Goal: Communication & Community: Answer question/provide support

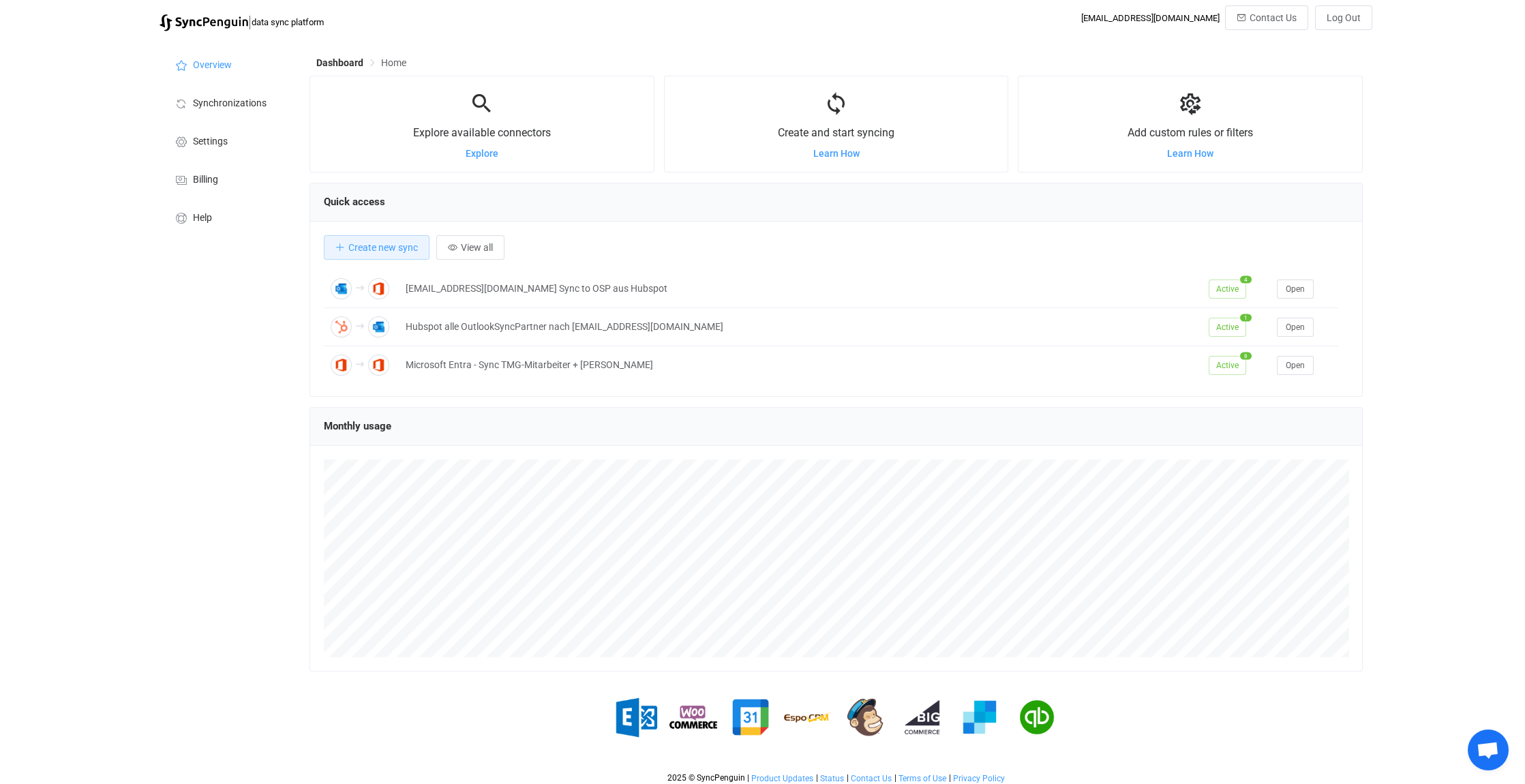
scroll to position [1, 0]
click at [1483, 748] on span "Open chat" at bounding box center [1488, 751] width 23 height 19
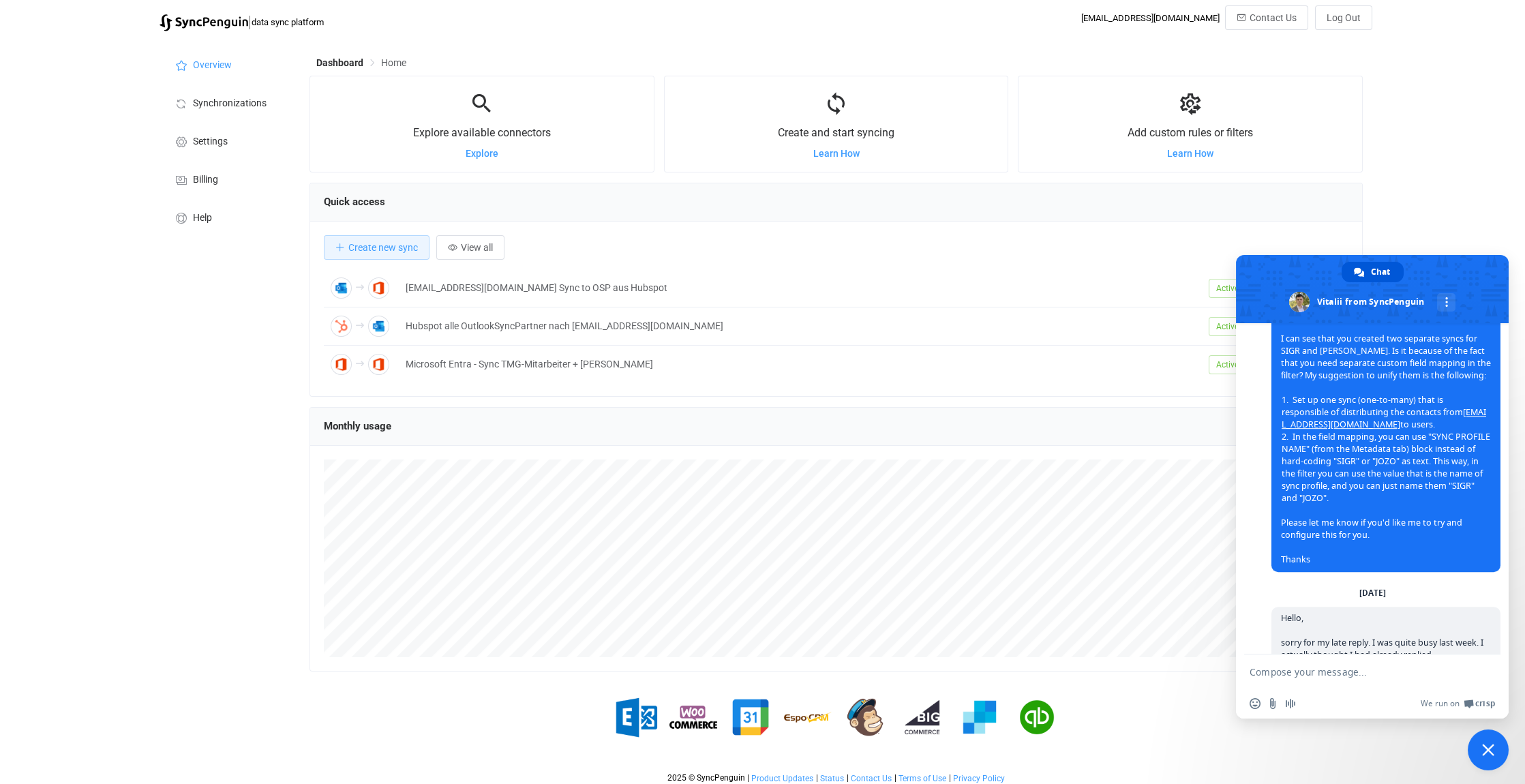
scroll to position [3804, 0]
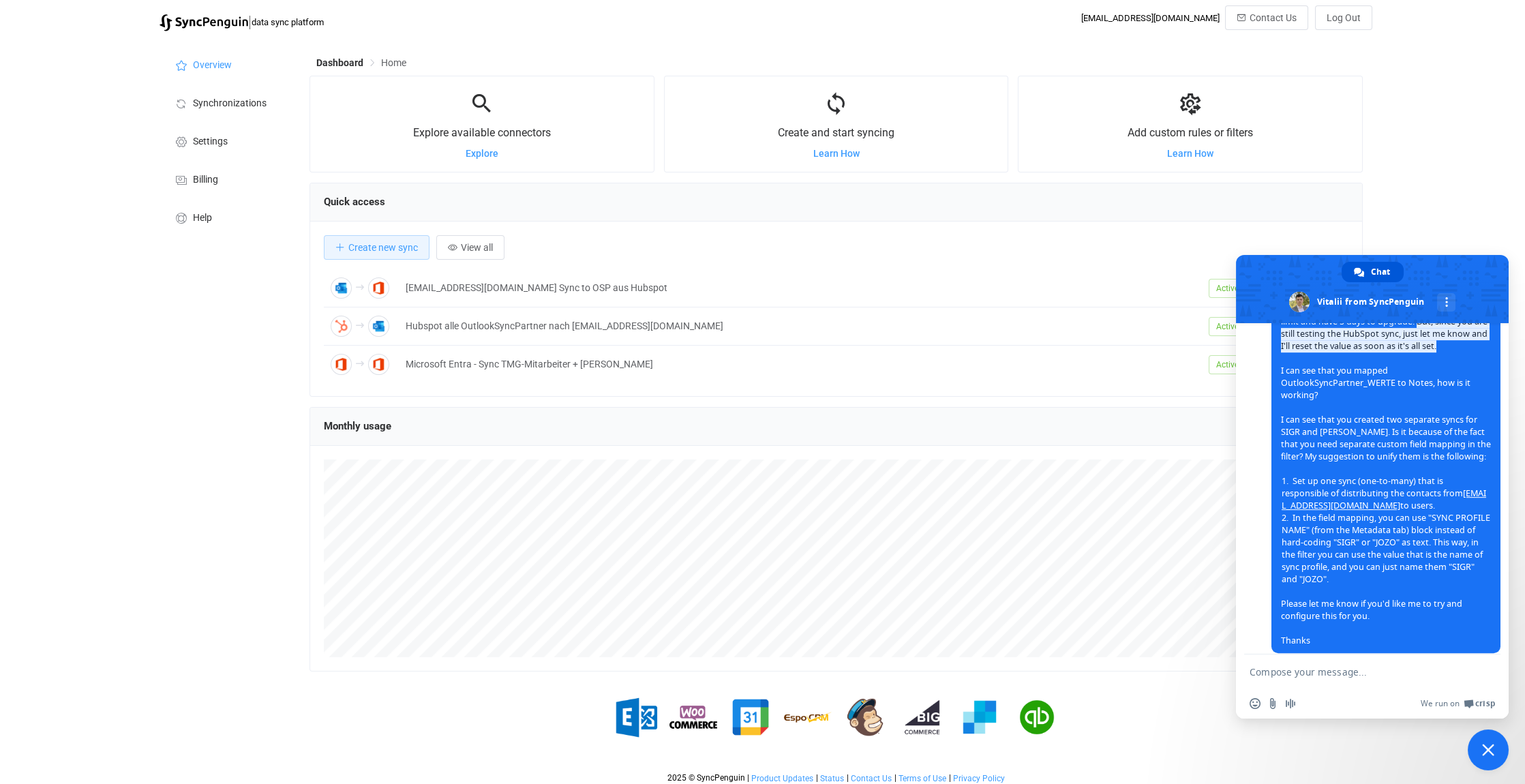
drag, startPoint x: 1479, startPoint y: 499, endPoint x: 1433, endPoint y: 473, distance: 52.8
click at [1433, 473] on span "Hello, What happens when I reach 1562? You will receive a notification about ex…" at bounding box center [1386, 445] width 210 height 402
copy span "But, since you are still testing the HubSpot sync, just let me know and I'll re…"
click at [1268, 673] on textarea "Compose your message..." at bounding box center [1358, 671] width 218 height 34
paste textarea "But, since you are still testing the HubSpot sync, just let me know and I'll re…"
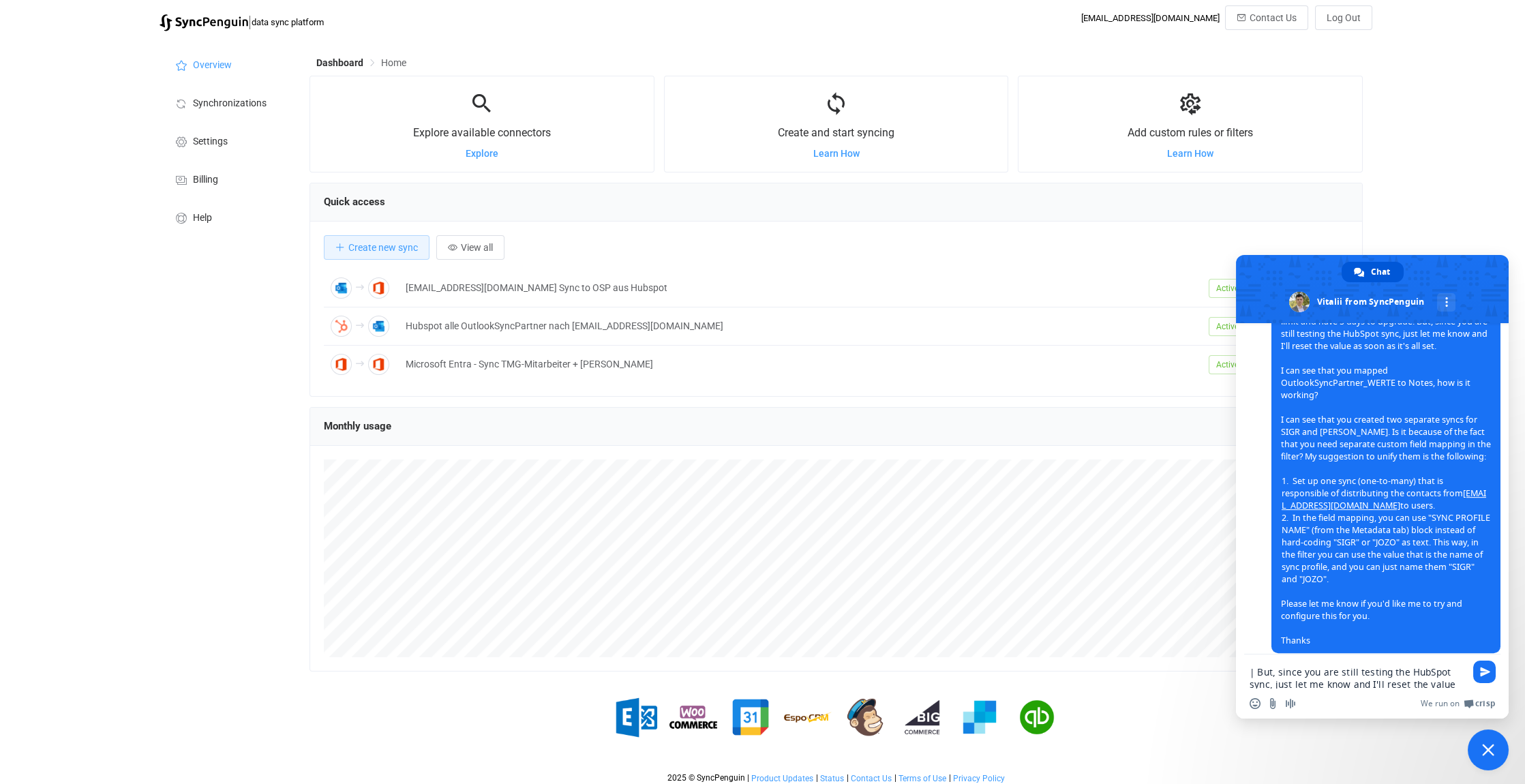
scroll to position [0, 0]
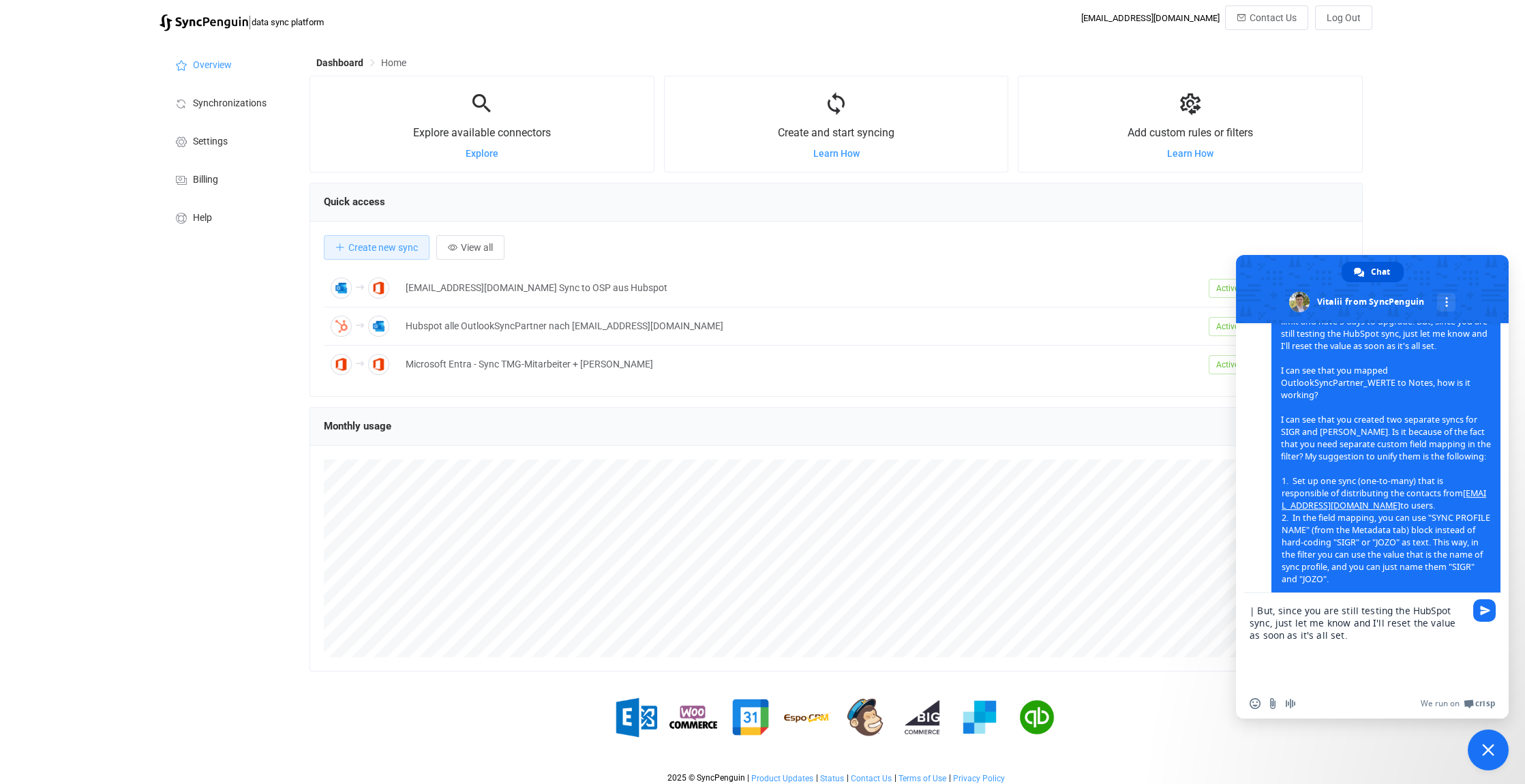
paste textarea "Can I accept your offer for this month?"
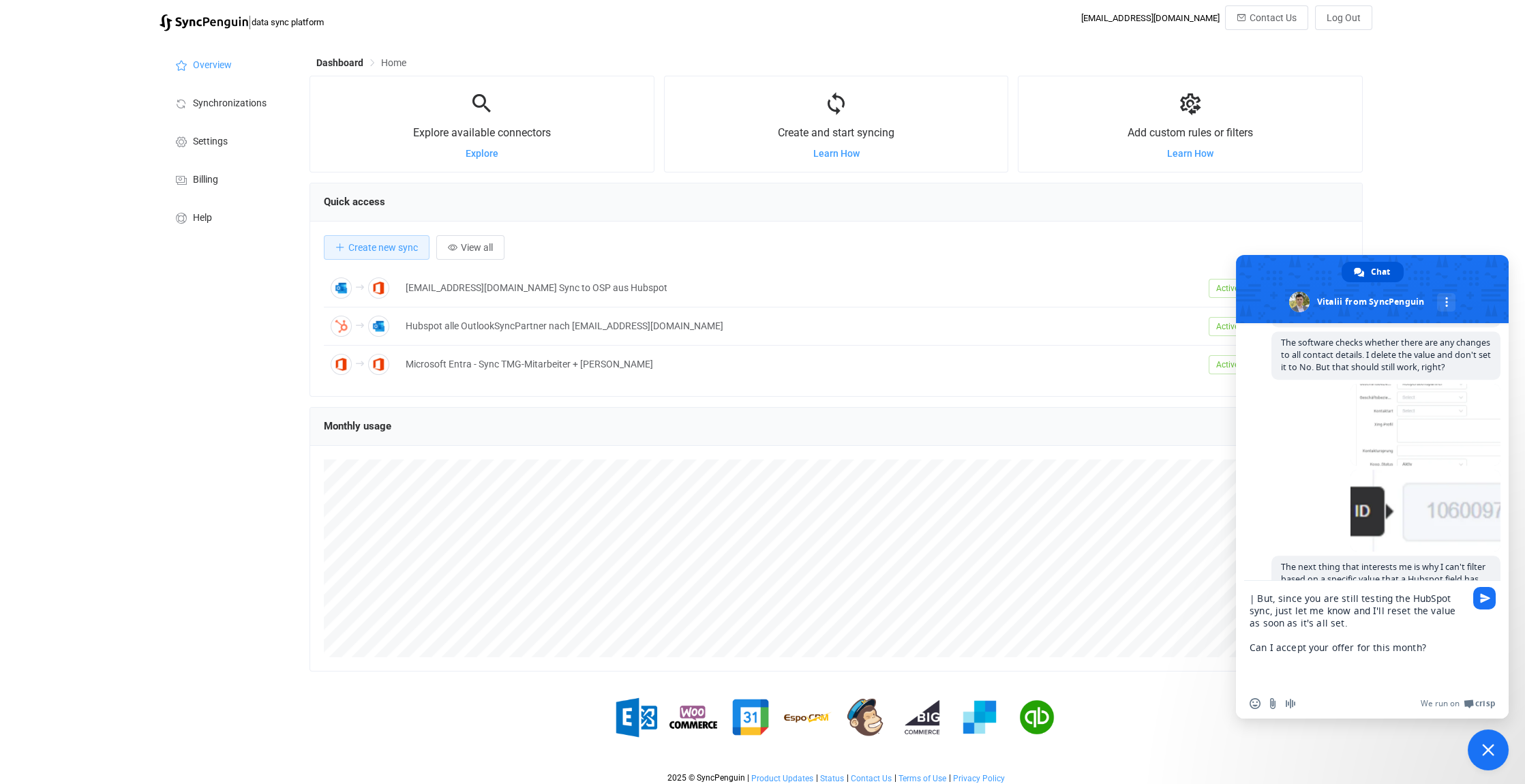
scroll to position [5021, 0]
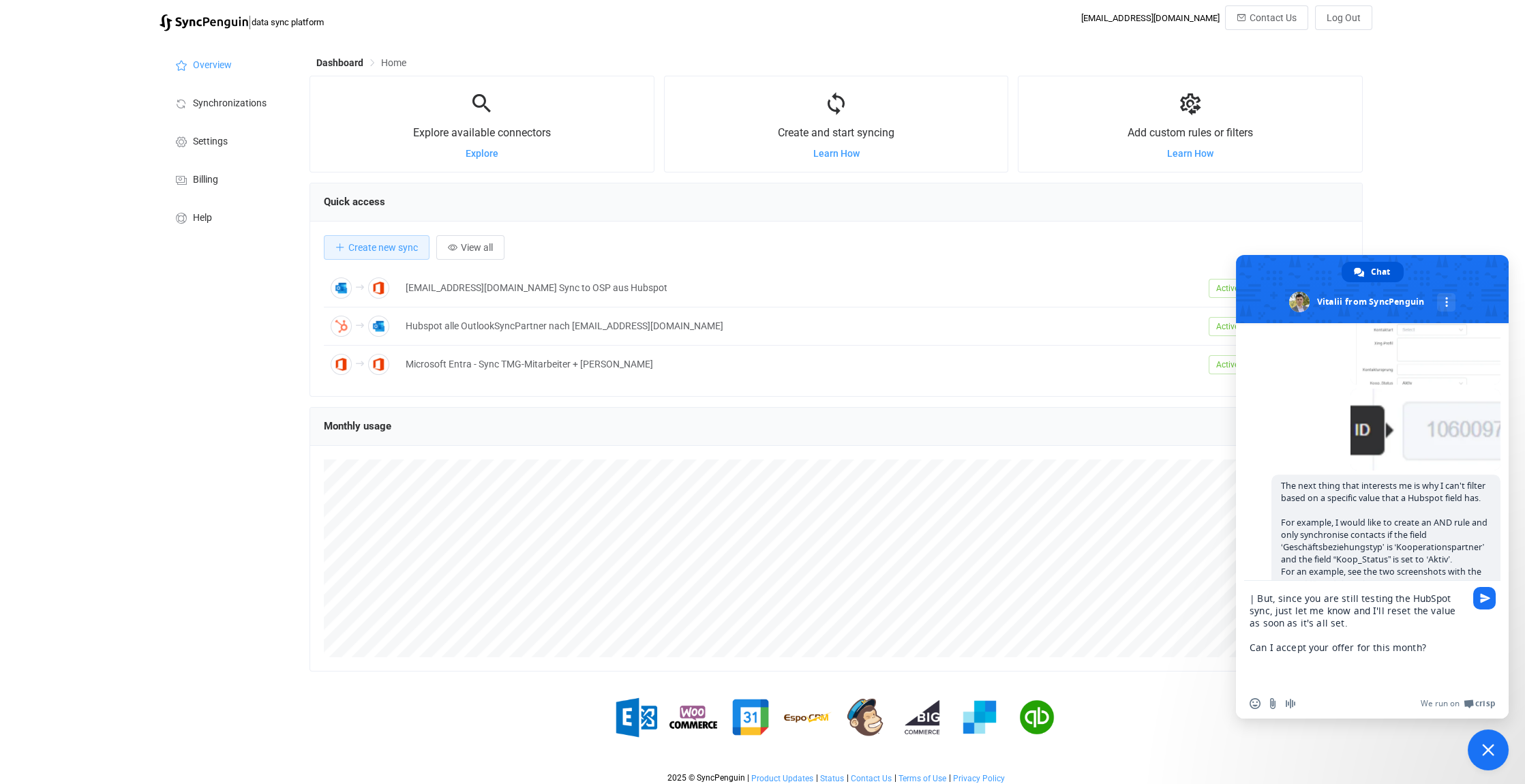
drag, startPoint x: 1337, startPoint y: 624, endPoint x: 1259, endPoint y: 598, distance: 82.2
click at [1259, 598] on textarea "| But, since you are still testing the HubSpot sync, just let me know and I'll …" at bounding box center [1358, 635] width 218 height 108
click at [1431, 645] on textarea "| But, since you are still testing the HubSpot sync, just let me know and I'll …" at bounding box center [1358, 635] width 218 height 108
paste textarea "Unfortunately, due to testing, the synchronisations are now exhausted."
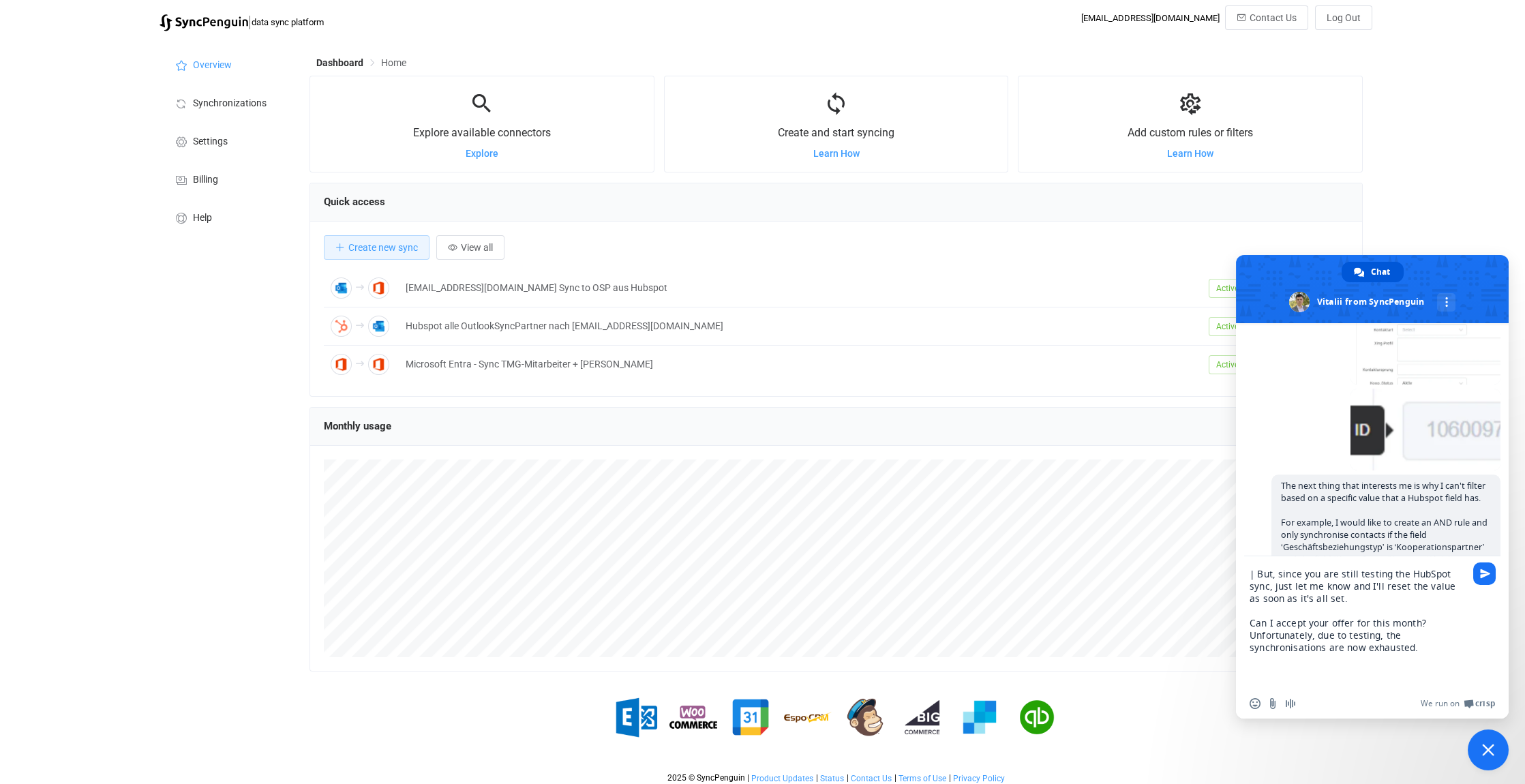
click at [1252, 575] on textarea "| But, since you are still testing the HubSpot sync, just let me know and I'll …" at bounding box center [1358, 622] width 218 height 133
type textarea "| But, since you are still testing the HubSpot sync, just let me know and I'll …"
click at [1483, 573] on span "Send" at bounding box center [1485, 573] width 10 height 10
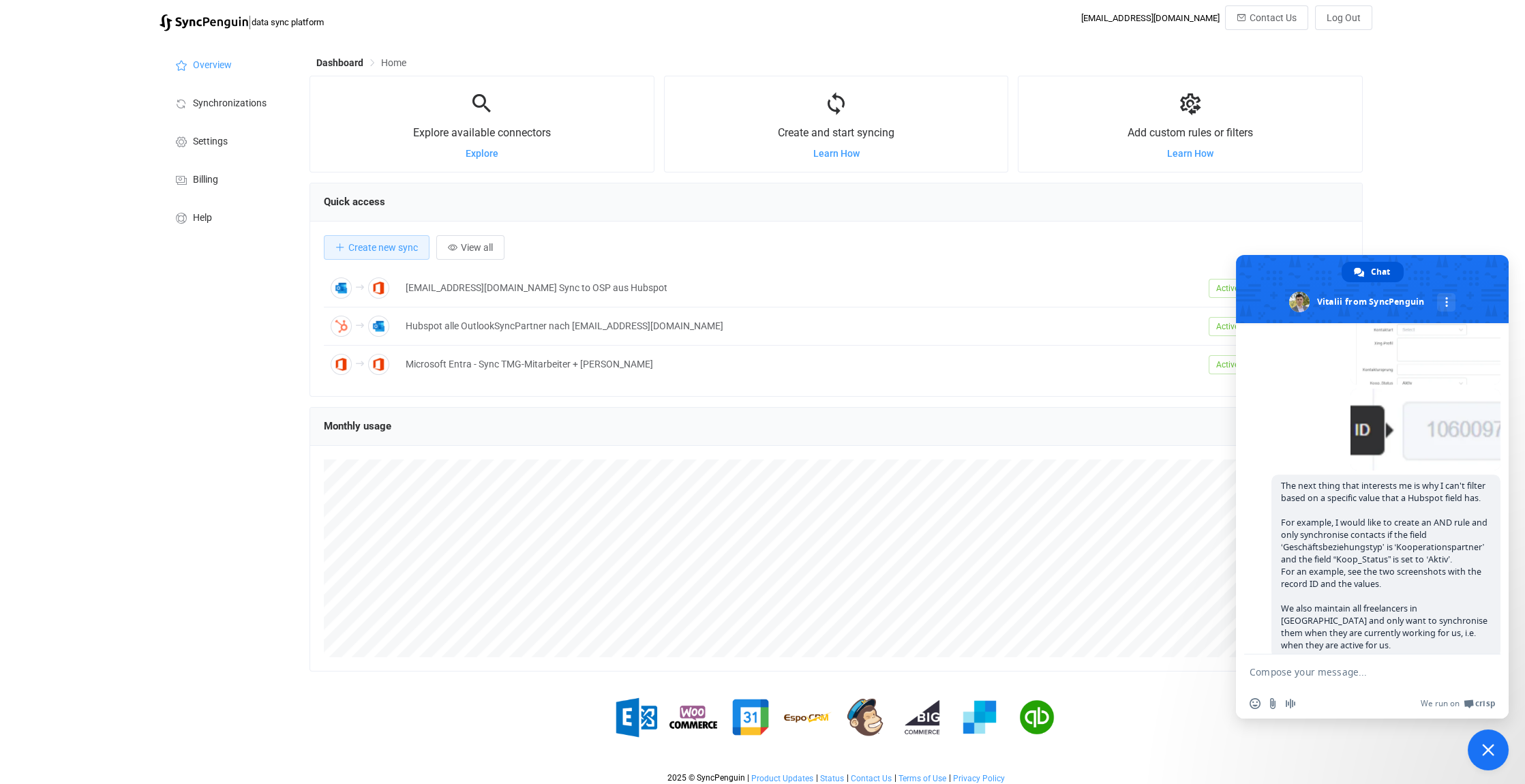
scroll to position [5481, 0]
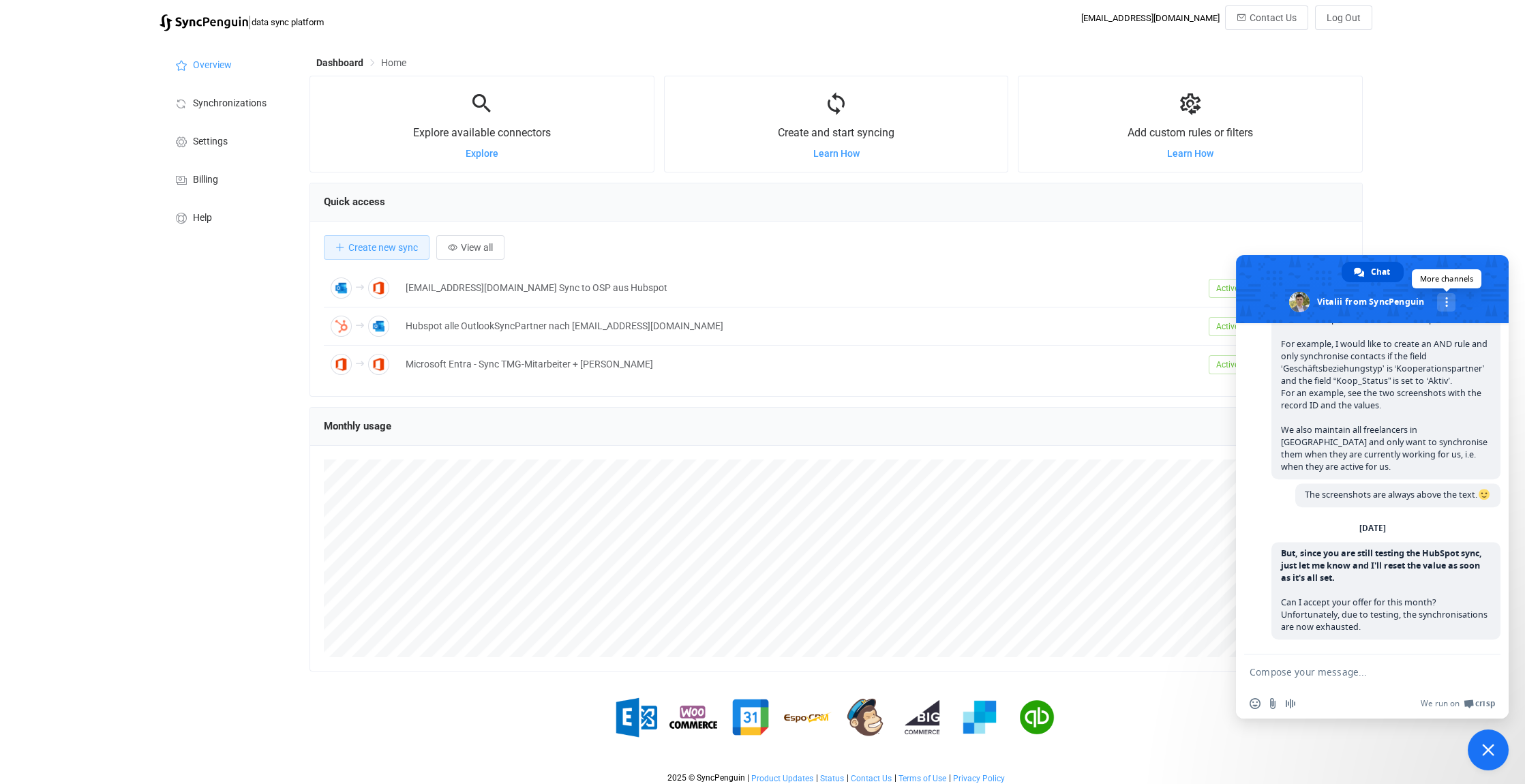
click at [1446, 296] on link "More channels" at bounding box center [1446, 302] width 18 height 18
click at [1471, 269] on span at bounding box center [1372, 289] width 273 height 68
